Goal: Transaction & Acquisition: Book appointment/travel/reservation

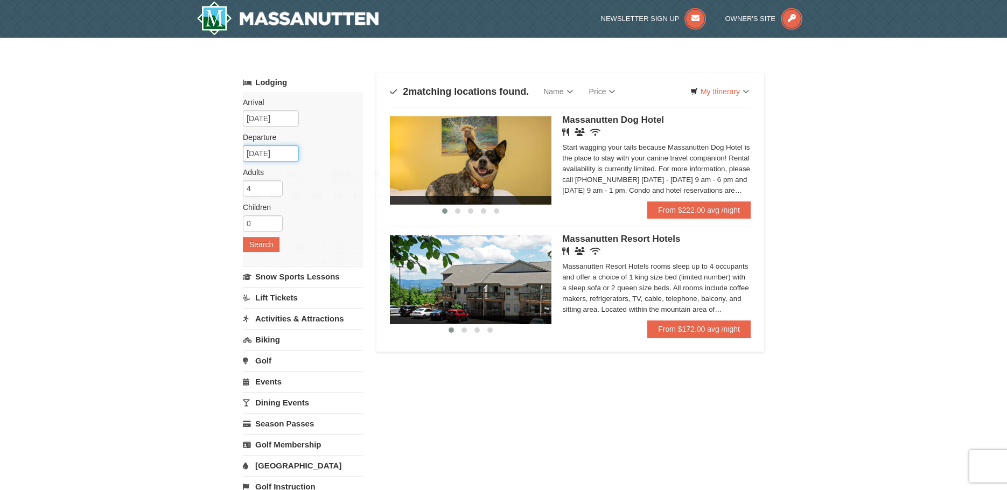
click at [284, 159] on input "[DATE]" at bounding box center [271, 153] width 56 height 16
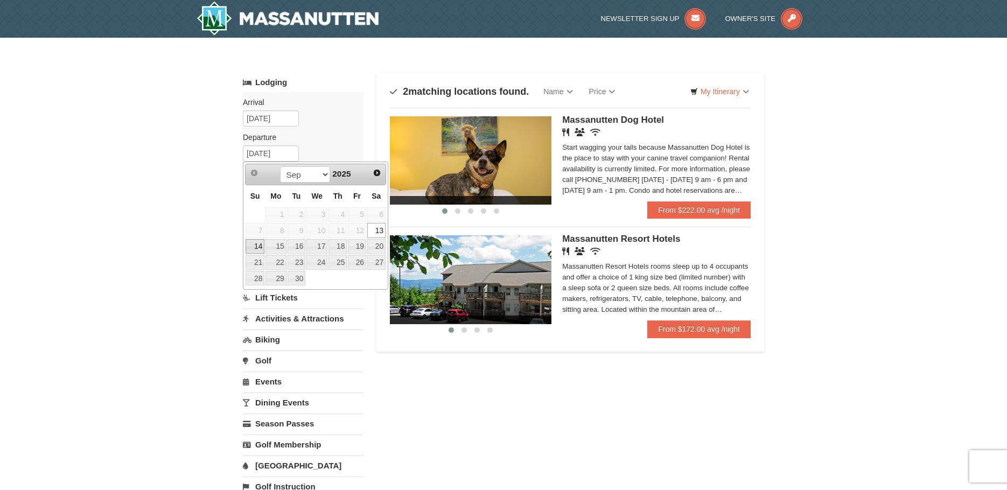
click at [259, 244] on link "14" at bounding box center [254, 246] width 19 height 15
type input "09/14/2025"
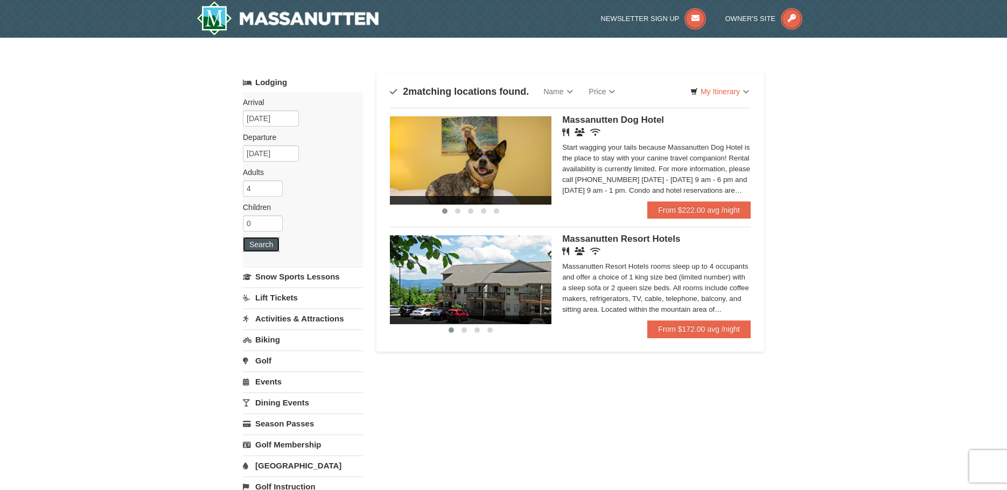
click at [259, 244] on button "Search" at bounding box center [261, 244] width 37 height 15
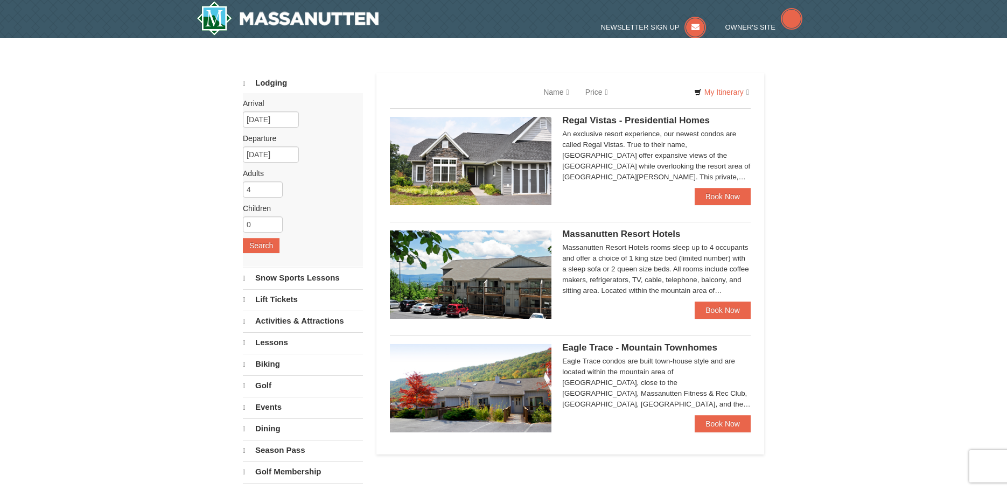
select select "9"
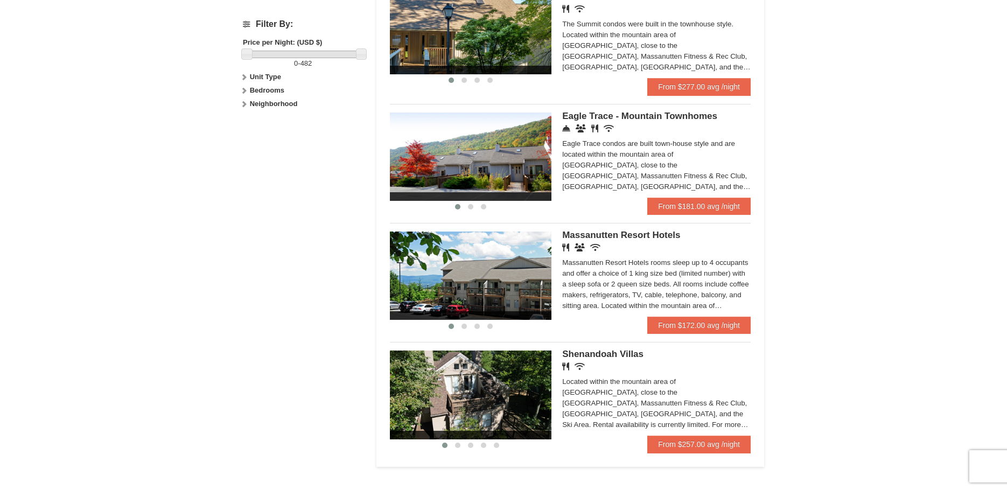
scroll to position [500, 0]
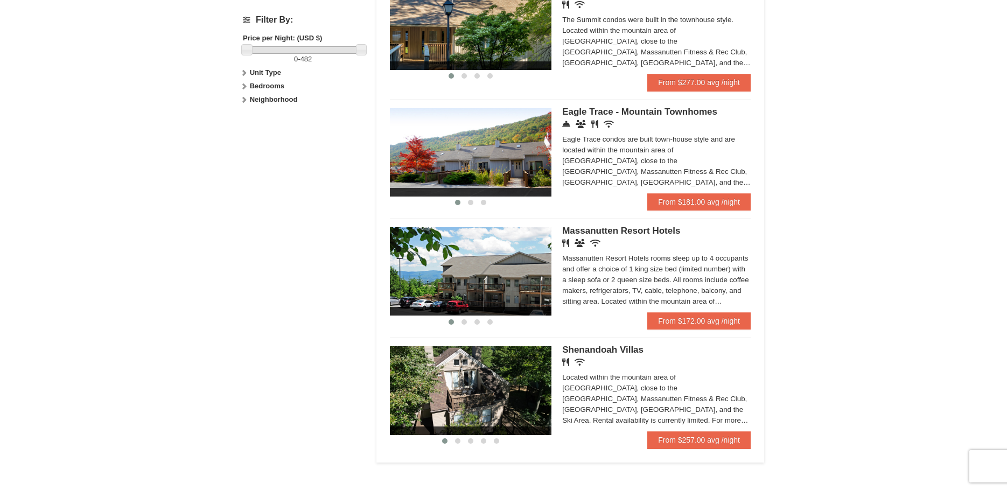
click at [641, 405] on div "Located within the mountain area of Massanutten, close to the Mountain Greens G…" at bounding box center [656, 399] width 188 height 54
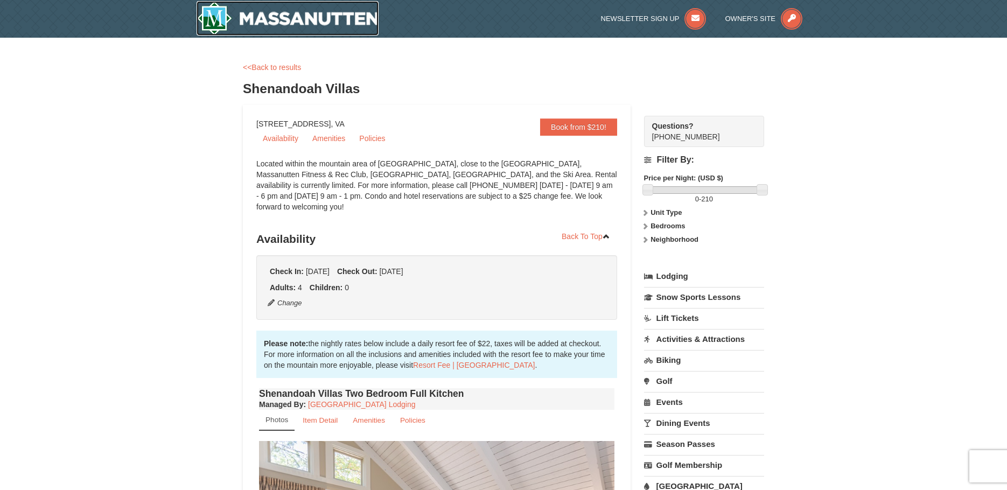
click at [323, 27] on img at bounding box center [287, 18] width 182 height 34
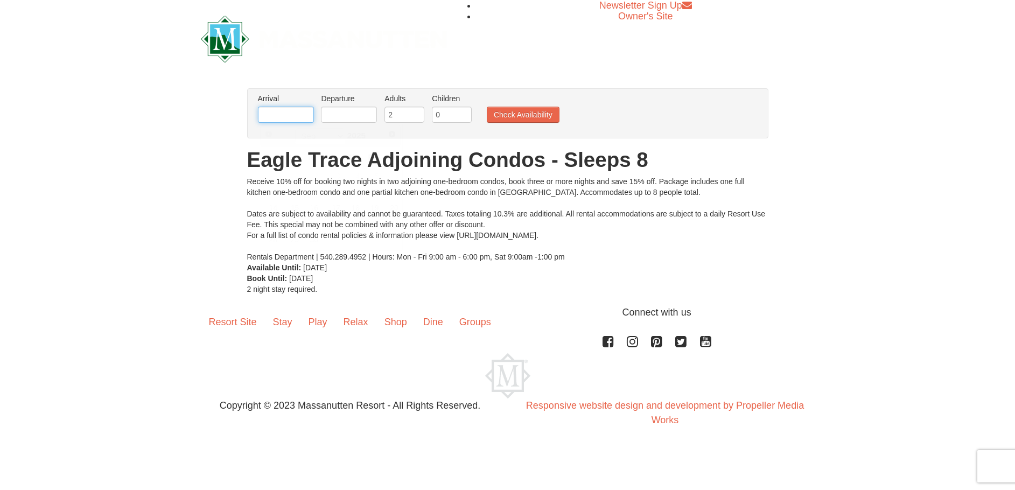
click at [298, 122] on input "text" at bounding box center [286, 115] width 56 height 16
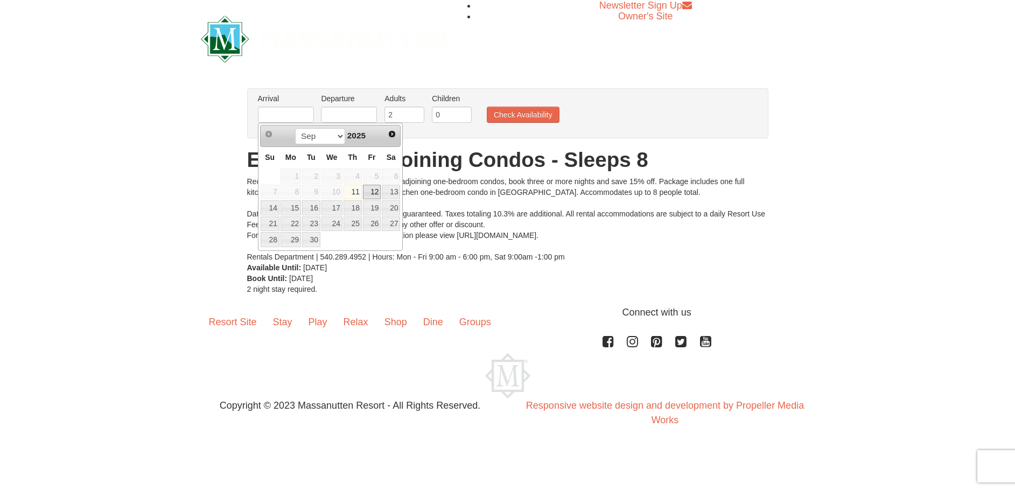
click at [368, 190] on link "12" at bounding box center [372, 192] width 18 height 15
type input "[DATE]"
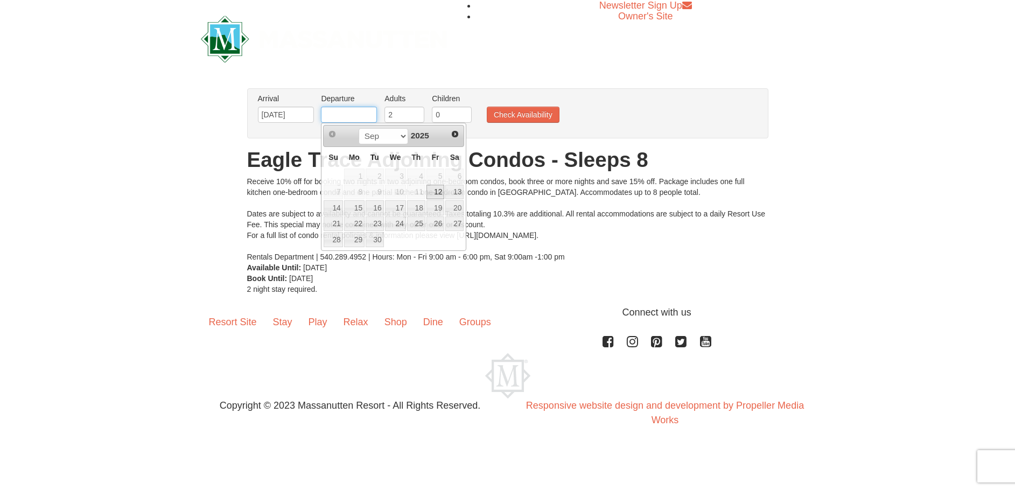
click at [361, 122] on input "text" at bounding box center [349, 115] width 56 height 16
click at [455, 186] on link "13" at bounding box center [454, 192] width 18 height 15
type input "[DATE]"
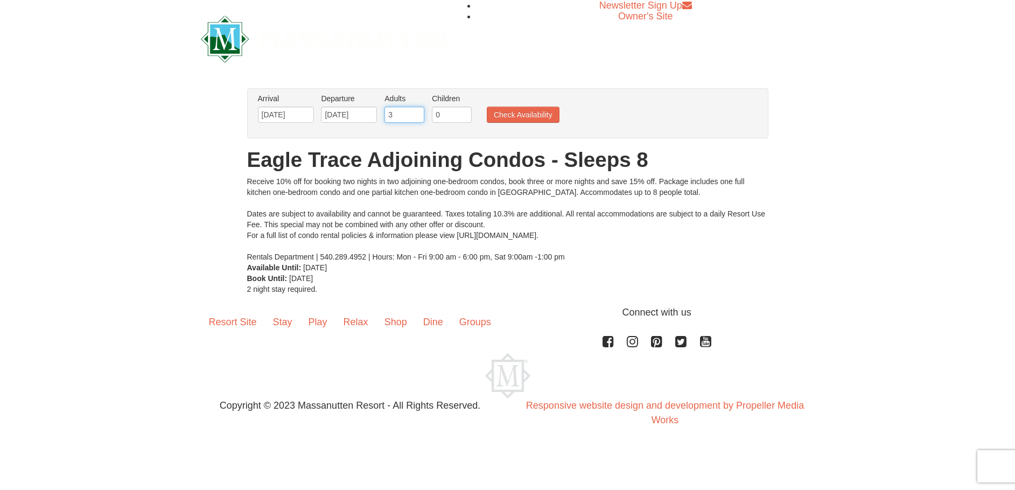
click at [418, 112] on input "3" at bounding box center [404, 115] width 40 height 16
type input "4"
click at [418, 112] on input "4" at bounding box center [404, 115] width 40 height 16
click at [515, 118] on button "Check Availability" at bounding box center [523, 115] width 73 height 16
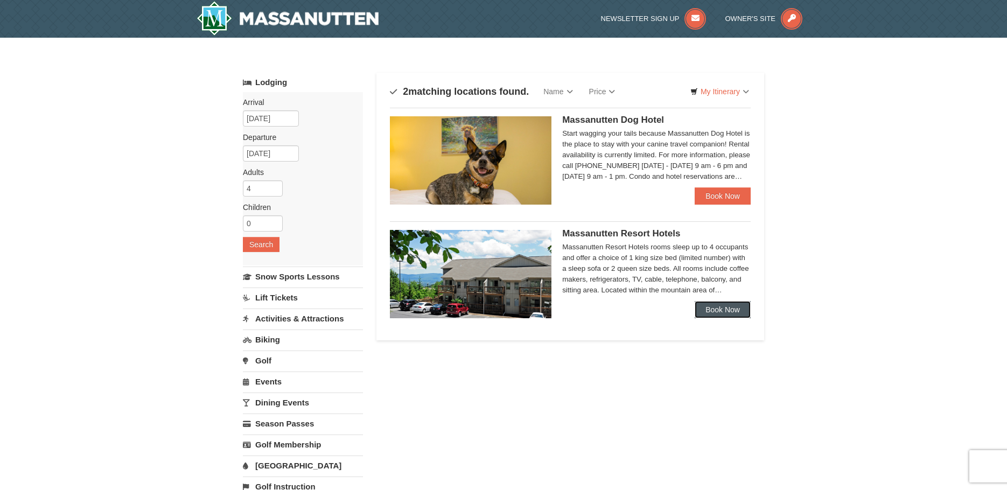
click at [728, 306] on link "Book Now" at bounding box center [722, 309] width 56 height 17
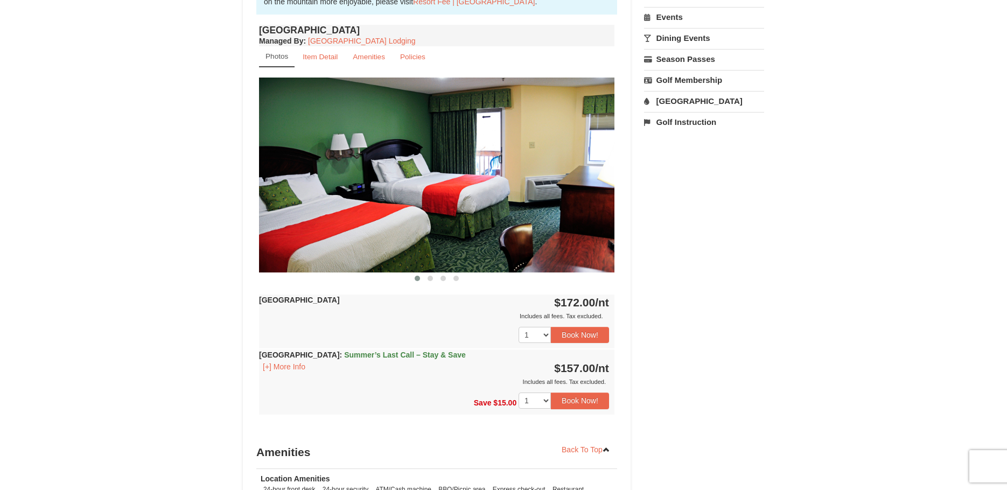
scroll to position [397, 0]
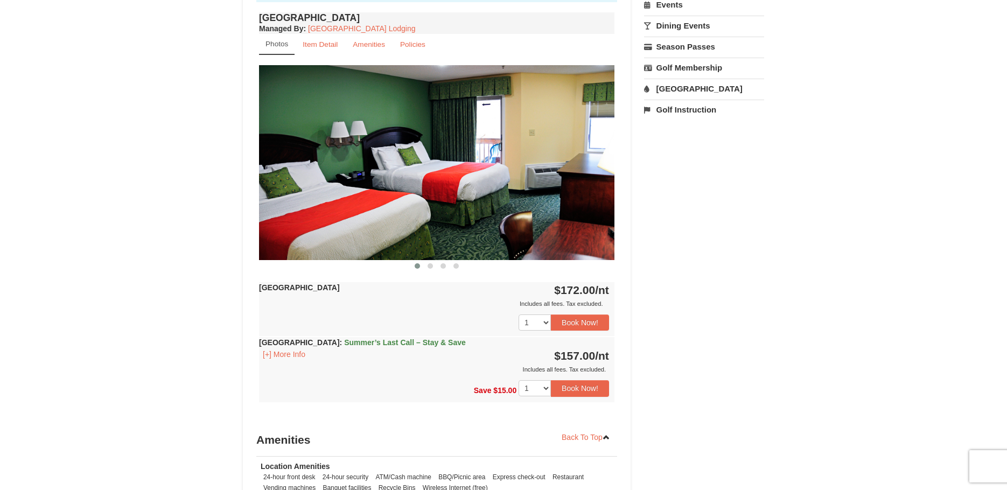
click at [1002, 271] on div "× <<Back to results Massanutten Resort Hotels Book from $157! 1822 Resort Drive…" at bounding box center [503, 146] width 1007 height 1012
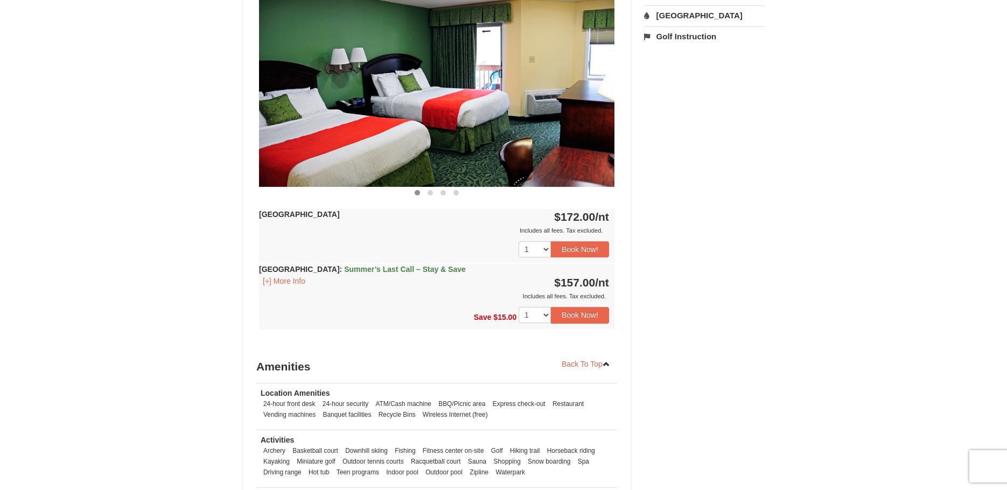
scroll to position [486, 0]
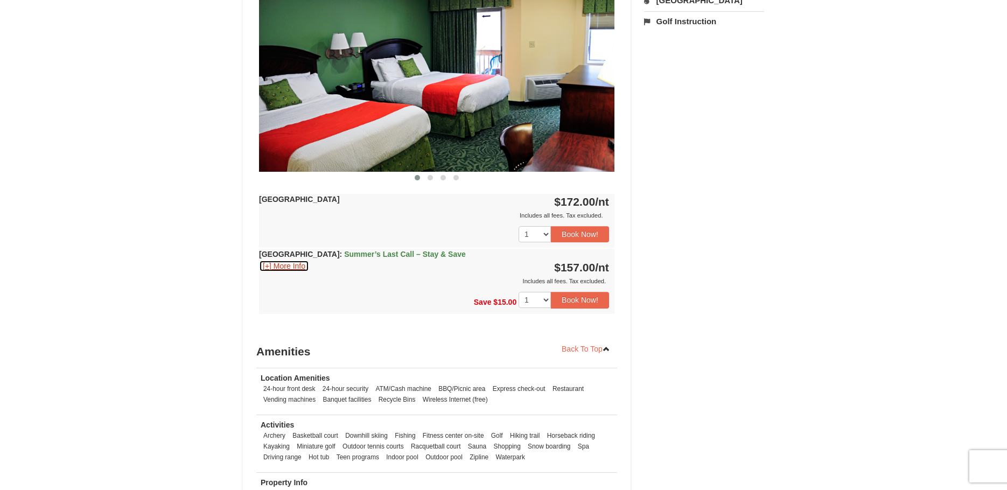
click at [295, 263] on button "[+] More Info" at bounding box center [284, 266] width 50 height 12
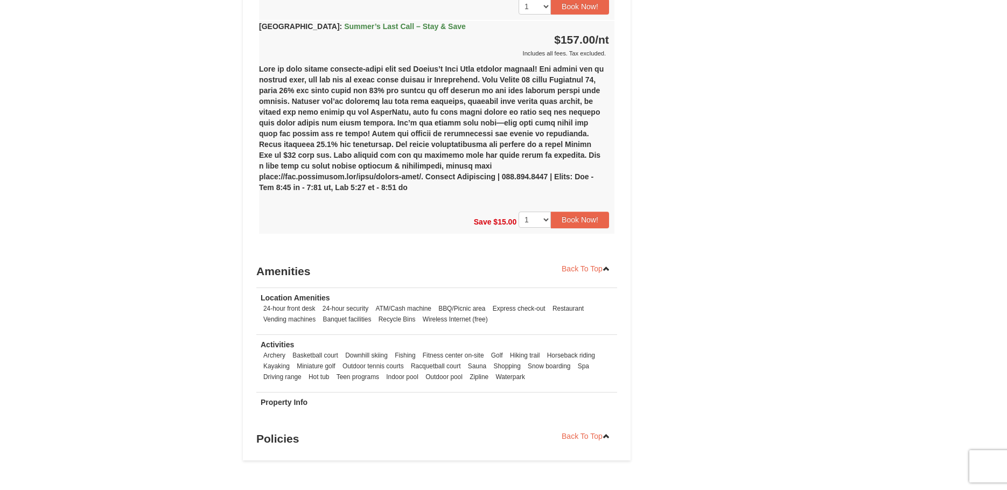
scroll to position [715, 0]
click at [590, 213] on button "Book Now!" at bounding box center [580, 218] width 58 height 16
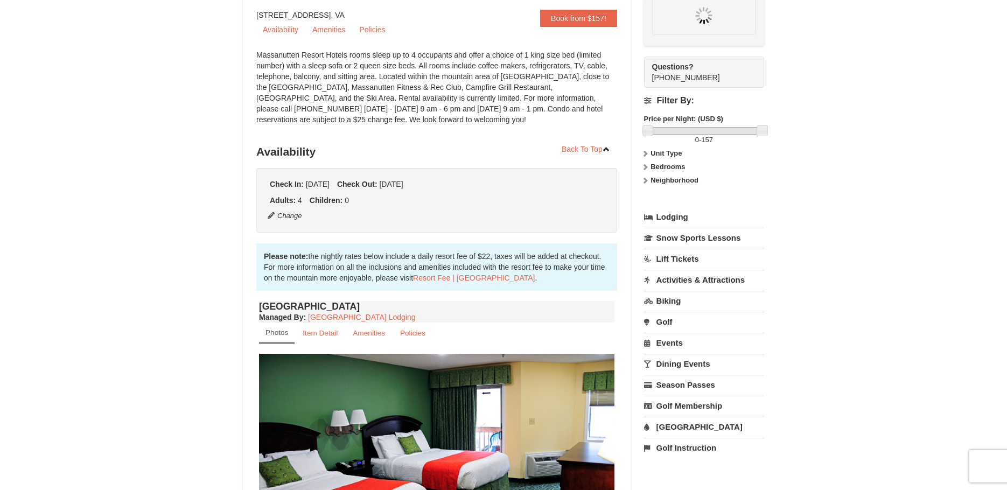
scroll to position [105, 0]
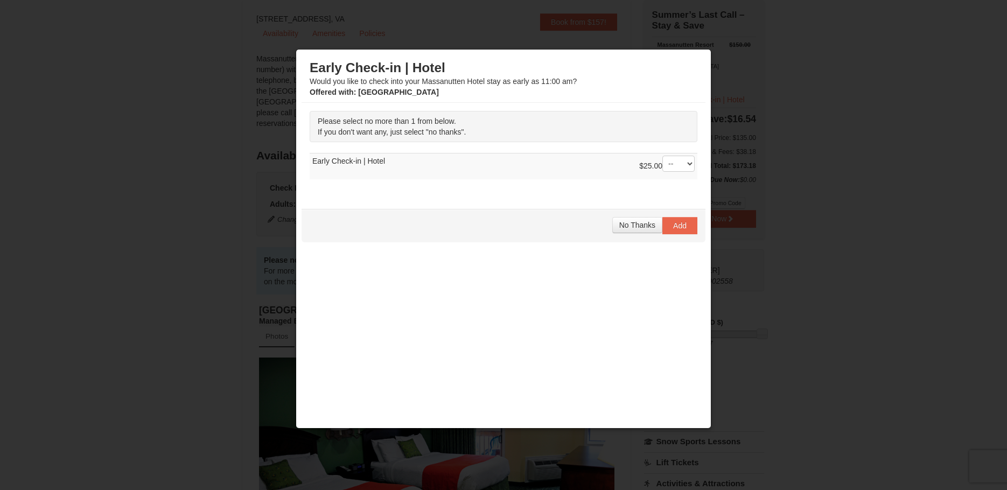
click at [674, 173] on div "$25.00 -- 01" at bounding box center [666, 167] width 55 height 22
click at [679, 166] on select "-- 01" at bounding box center [678, 164] width 32 height 16
click at [617, 196] on div "Please select no more than 1 from below. If you don't want any, just select "no…" at bounding box center [503, 150] width 404 height 95
drag, startPoint x: 594, startPoint y: 75, endPoint x: 637, endPoint y: 95, distance: 46.7
click at [637, 95] on div "Early Check-in | Hotel Would you like to check into your Massanutten Hotel stay…" at bounding box center [504, 79] width 388 height 38
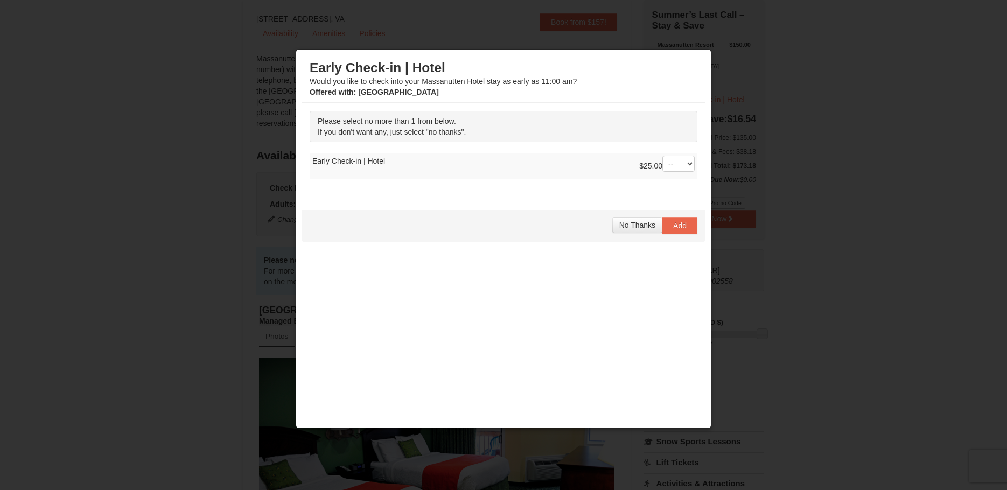
click at [817, 203] on div at bounding box center [503, 245] width 1007 height 490
click at [629, 228] on span "No Thanks" at bounding box center [637, 225] width 36 height 9
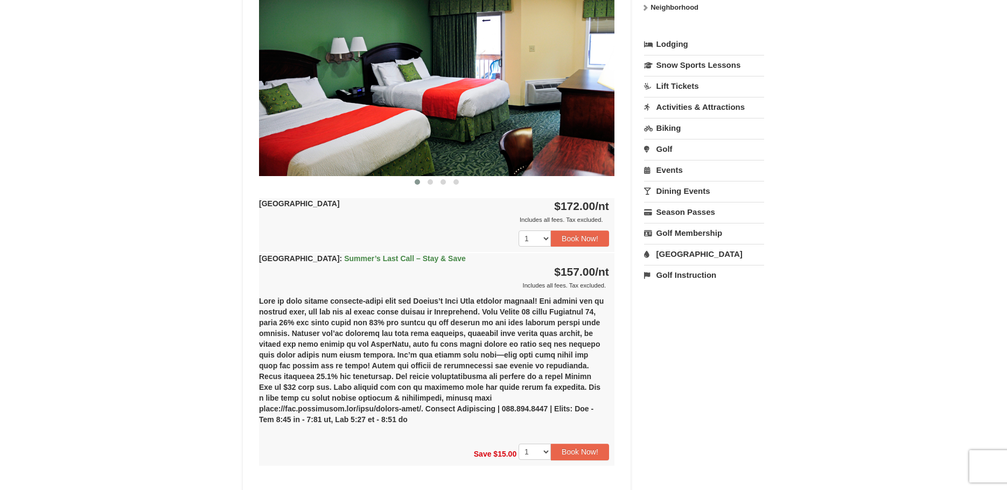
scroll to position [349, 0]
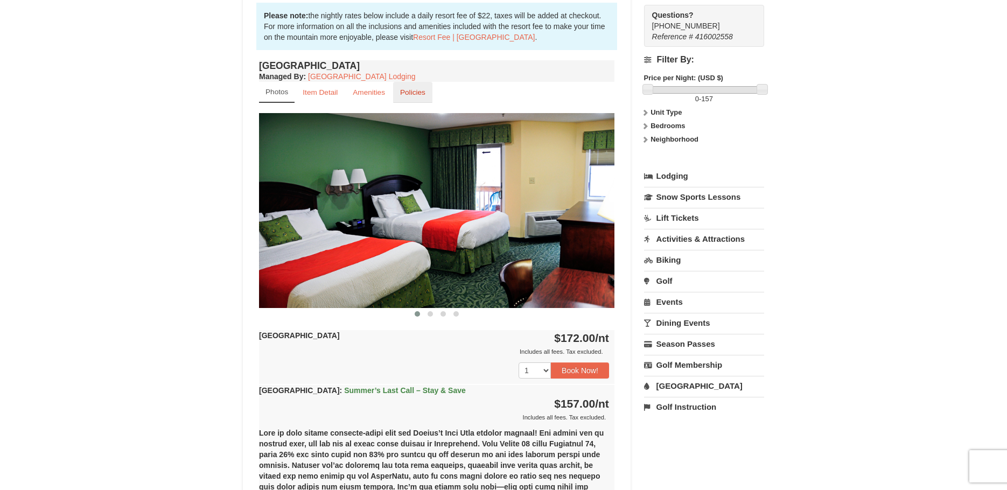
click at [394, 95] on link "Policies" at bounding box center [412, 92] width 39 height 21
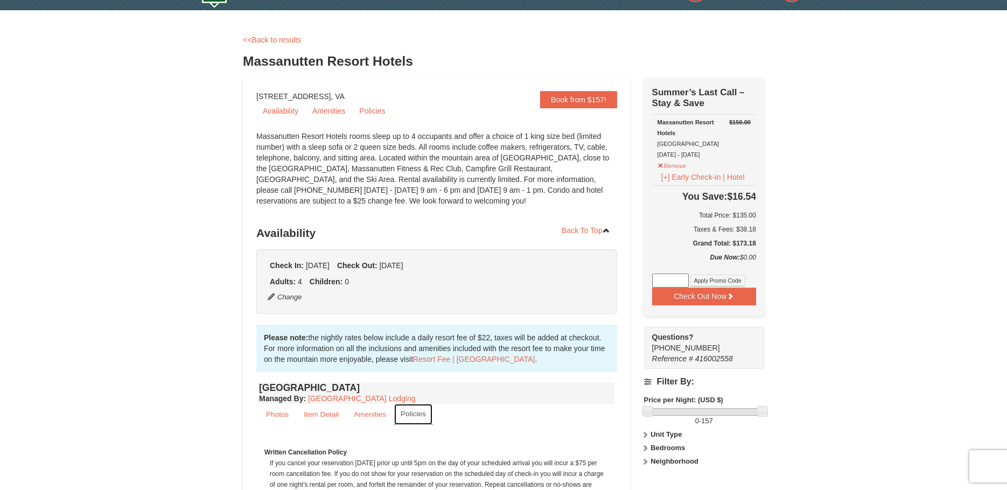
scroll to position [15, 0]
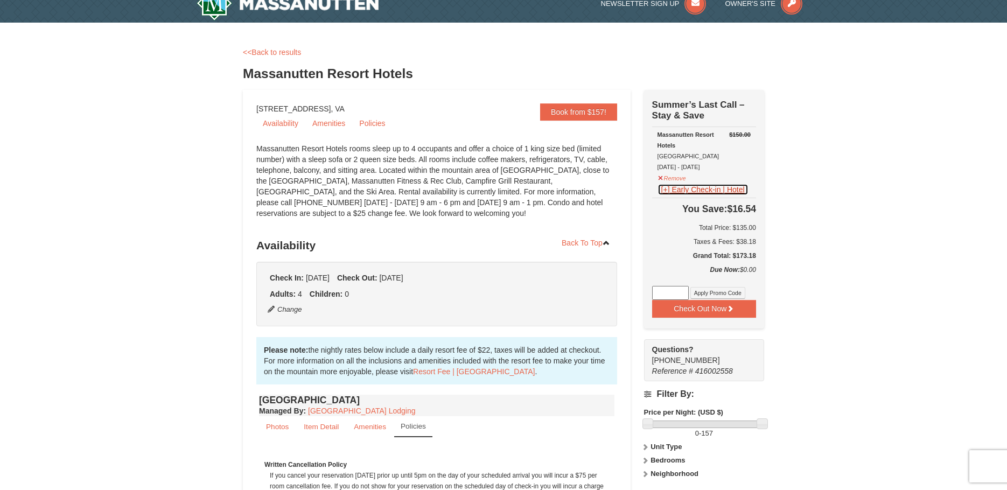
click at [688, 195] on button "[+] Early Check-in | Hotel" at bounding box center [702, 190] width 91 height 12
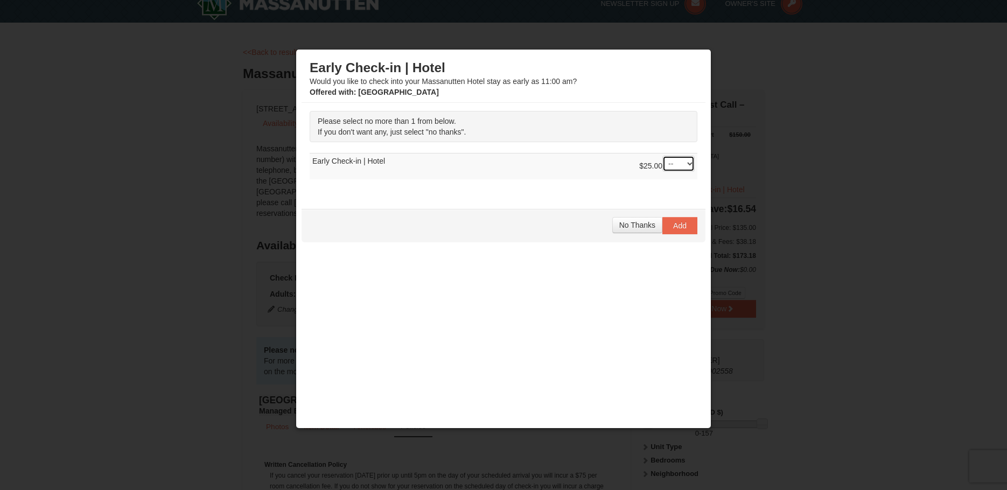
click at [683, 171] on select "-- 01" at bounding box center [678, 164] width 32 height 16
select select "1"
click at [662, 156] on select "-- 01" at bounding box center [678, 164] width 32 height 16
click at [673, 227] on span "Add" at bounding box center [679, 225] width 13 height 9
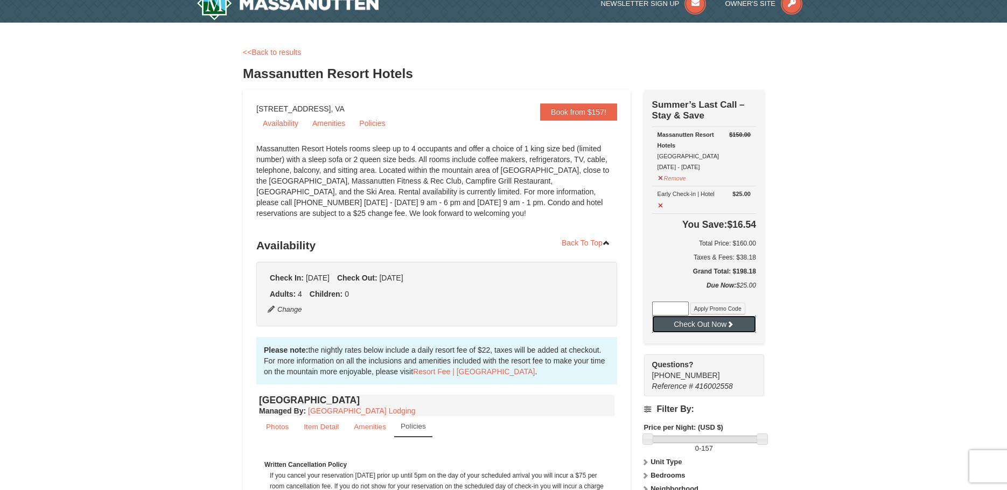
click at [717, 329] on button "Check Out Now" at bounding box center [704, 323] width 104 height 17
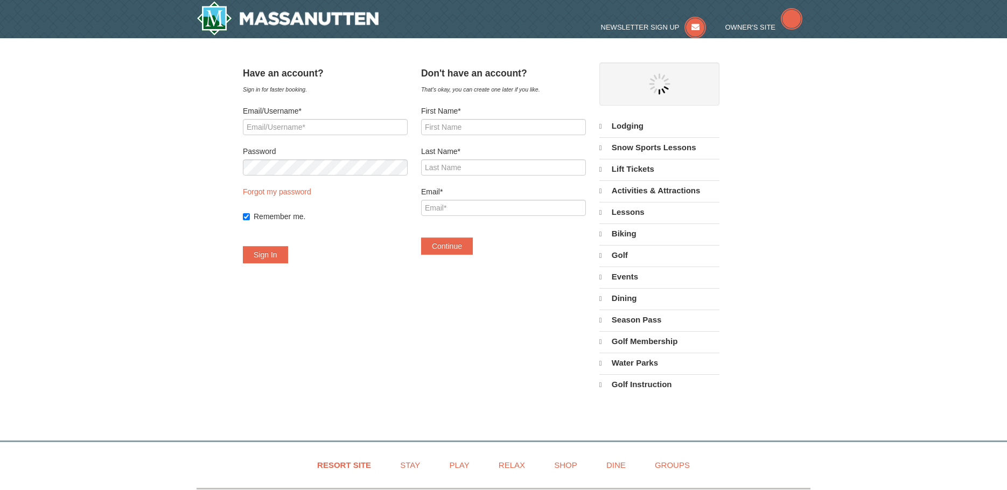
select select "9"
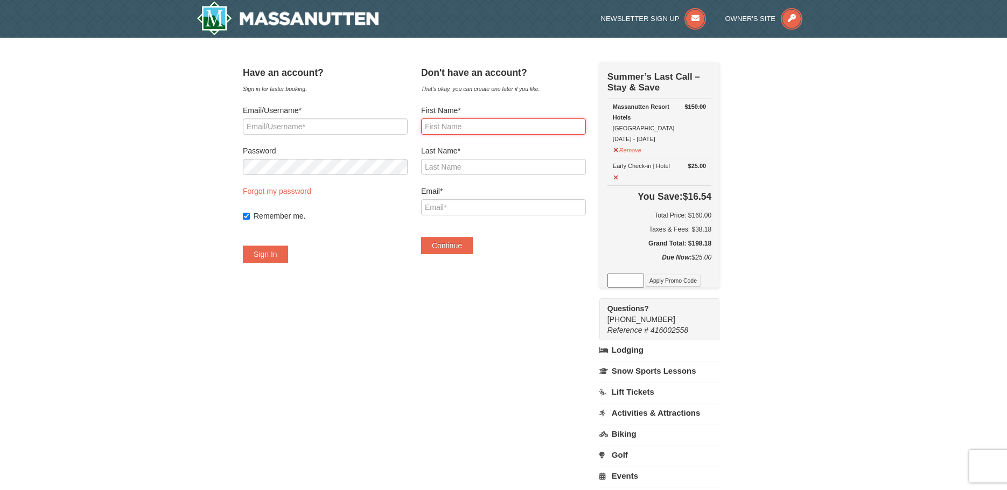
click at [487, 132] on input "First Name*" at bounding box center [503, 126] width 165 height 16
type input "Brooke"
type input "Teeter"
type input "[EMAIL_ADDRESS][DOMAIN_NAME]"
click at [473, 246] on button "Continue" at bounding box center [447, 245] width 52 height 17
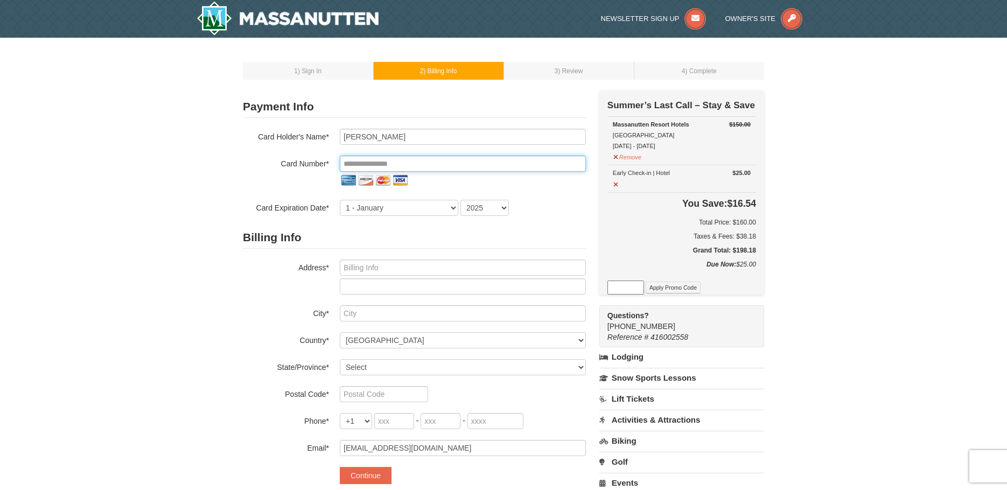
click at [413, 162] on input "tel" at bounding box center [463, 164] width 246 height 16
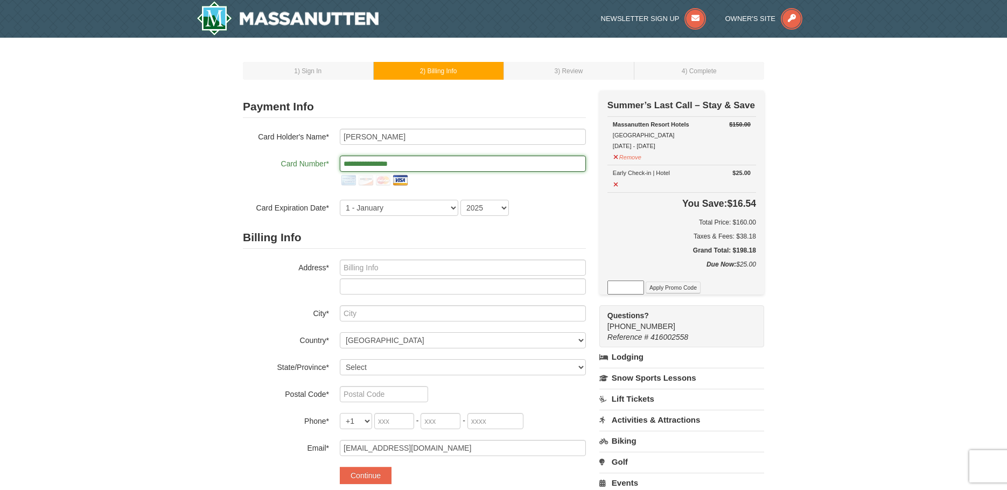
type input "**********"
click at [456, 207] on select "1 - January 2 - February 3 - March 4 - April 5 - May 6 - June 7 - July 8 - Augu…" at bounding box center [399, 208] width 118 height 16
select select "11"
click at [340, 200] on select "1 - January 2 - February 3 - March 4 - April 5 - May 6 - June 7 - July 8 - Augu…" at bounding box center [399, 208] width 118 height 16
click at [505, 204] on select "2025 2026 2027 2028 2029 2030 2031 2032 2033 2034" at bounding box center [484, 208] width 48 height 16
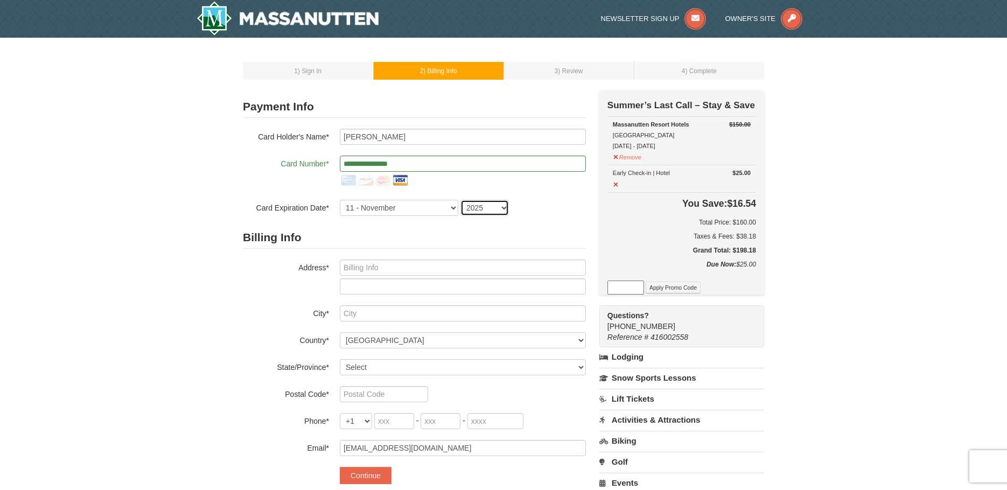
select select "2027"
click at [460, 200] on select "2025 2026 2027 2028 2029 2030 2031 2032 2033 2034" at bounding box center [484, 208] width 48 height 16
click at [378, 274] on input "text" at bounding box center [463, 267] width 246 height 16
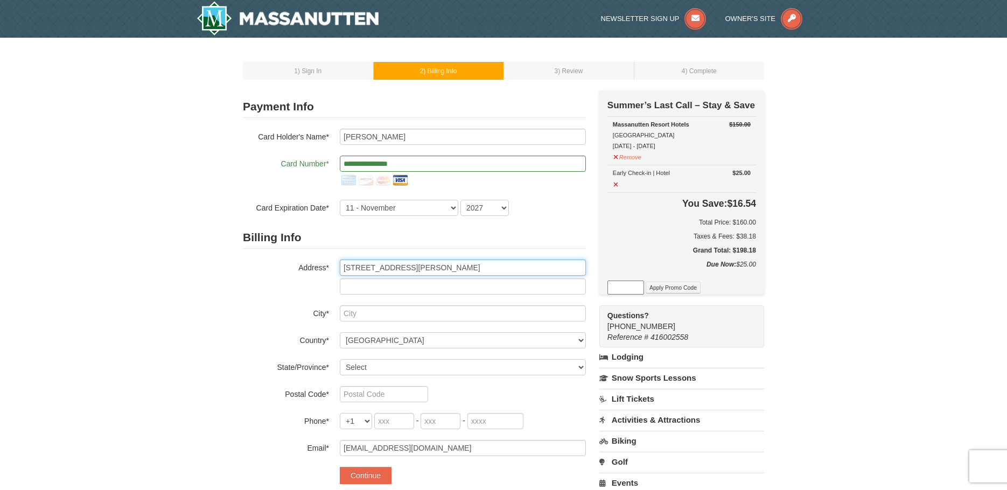
type input "103 David Place"
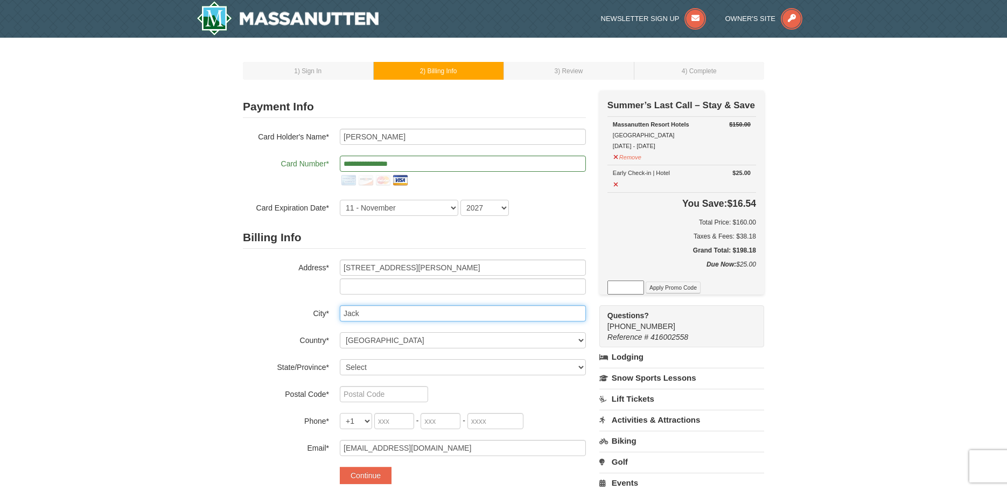
type input "Jacksonville"
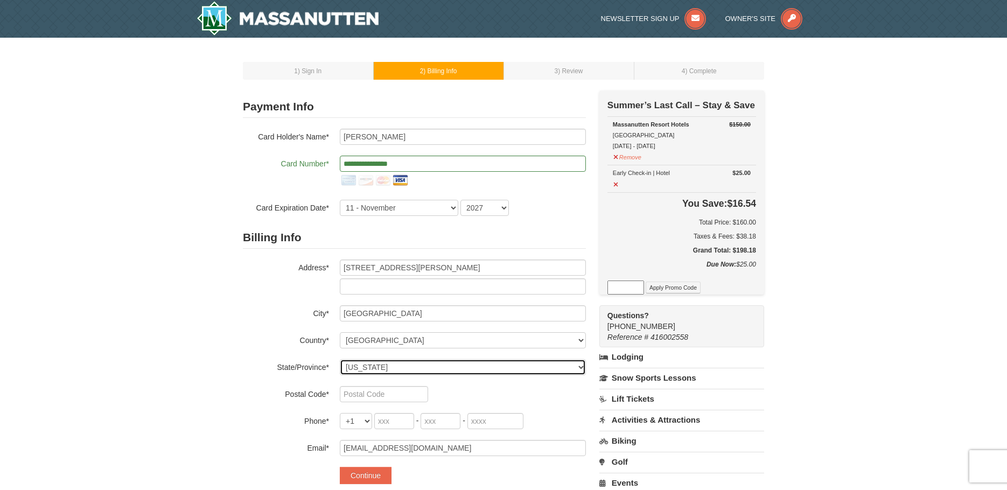
select select "NC"
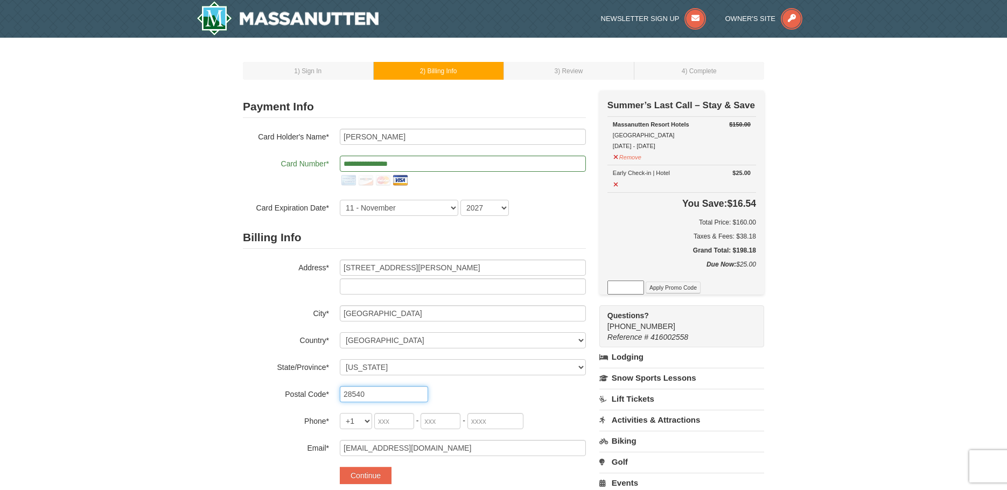
type input "28540-821"
type input "409"
type input "658"
type input "7505"
click at [364, 479] on button "Continue" at bounding box center [366, 475] width 52 height 17
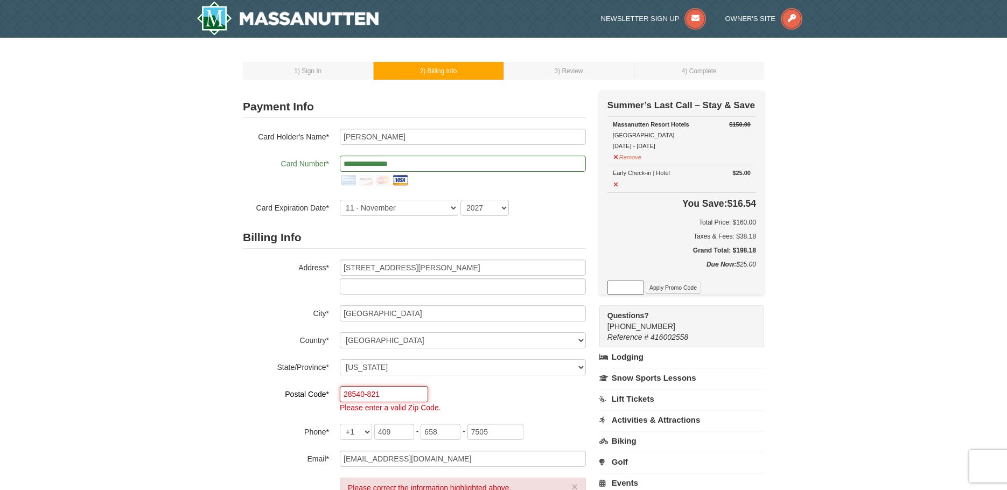
click at [399, 387] on input "28540-821" at bounding box center [384, 394] width 88 height 16
click at [399, 393] on input "28540-821" at bounding box center [384, 394] width 88 height 16
click at [379, 395] on input "28540-821" at bounding box center [384, 394] width 88 height 16
type input "28540"
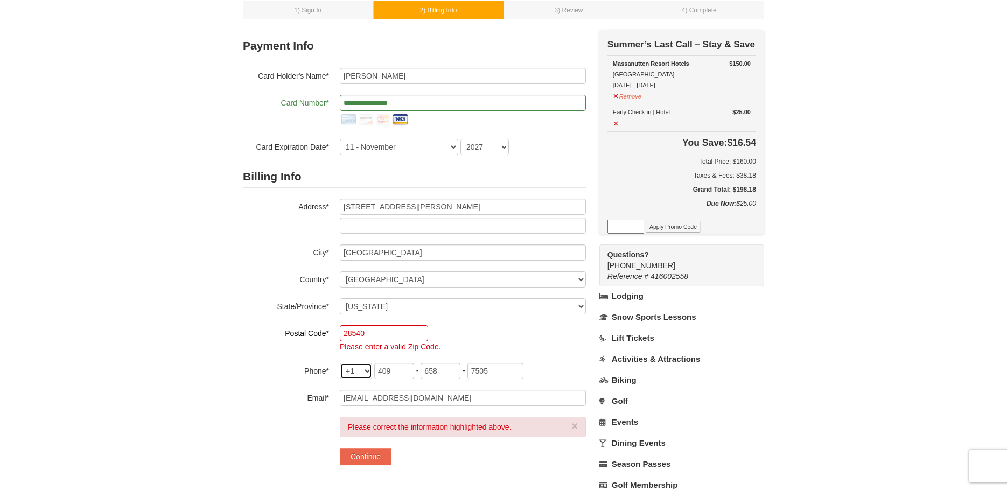
scroll to position [80, 0]
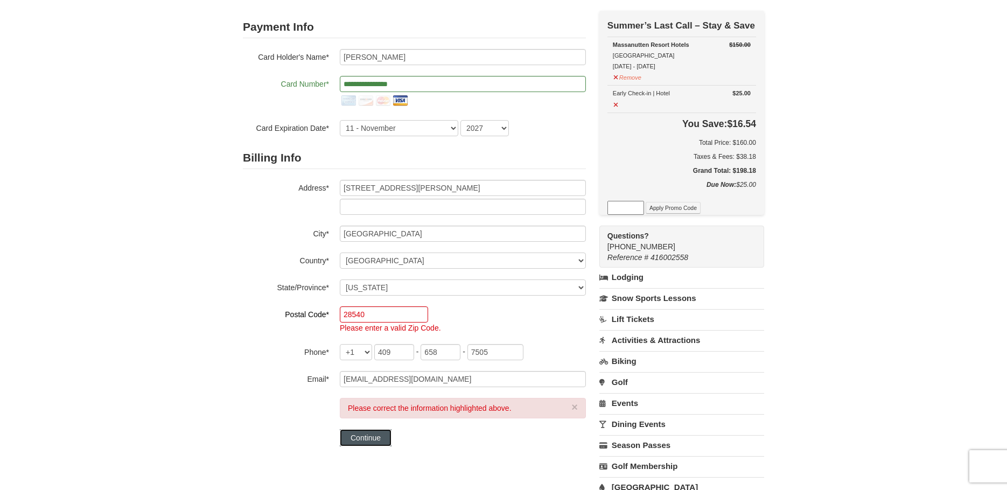
click at [386, 432] on button "Continue" at bounding box center [366, 437] width 52 height 17
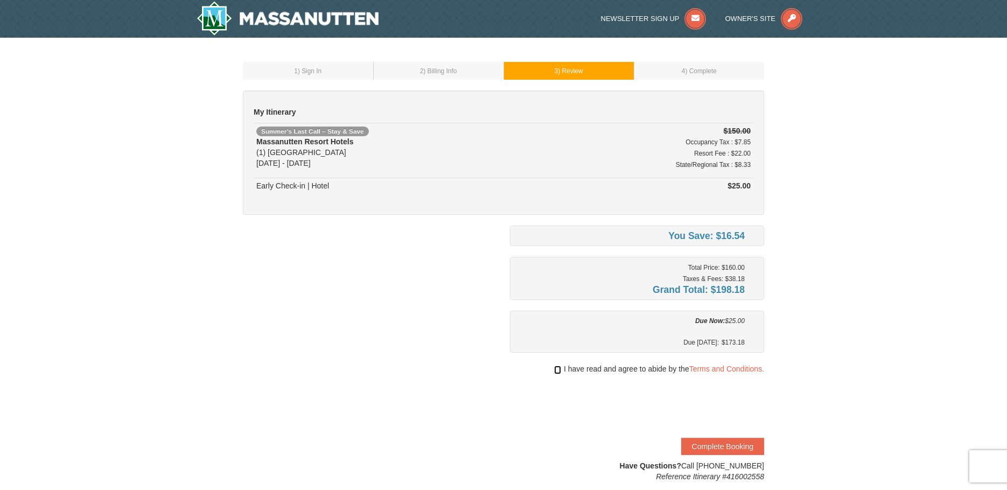
click at [554, 370] on input "checkbox" at bounding box center [557, 369] width 7 height 9
checkbox input "true"
click at [709, 447] on button "Complete Booking" at bounding box center [722, 446] width 83 height 17
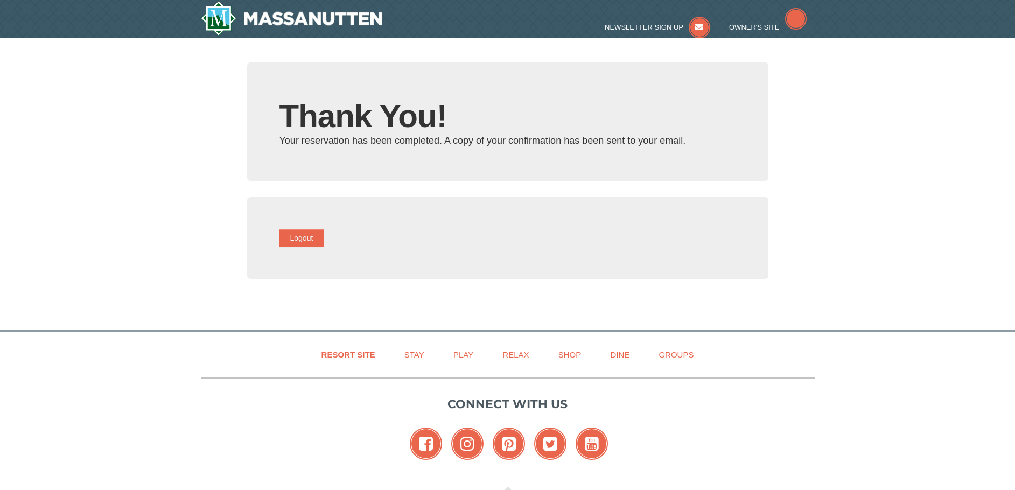
type input "[EMAIL_ADDRESS][DOMAIN_NAME]"
